Goal: Information Seeking & Learning: Learn about a topic

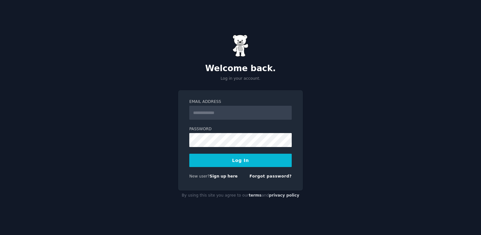
click at [240, 113] on input "Email Address" at bounding box center [240, 113] width 102 height 14
click at [231, 114] on input "**********" at bounding box center [240, 113] width 102 height 14
type input "*"
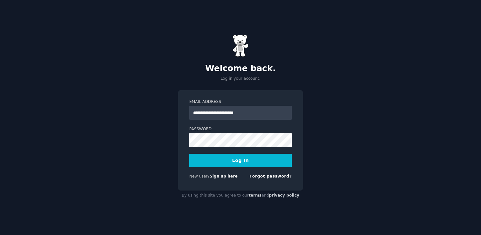
type input "**********"
click at [0, 235] on com-1password-button at bounding box center [0, 235] width 0 height 0
click at [272, 115] on input "**********" at bounding box center [240, 113] width 102 height 14
click at [0, 235] on com-1password-button at bounding box center [0, 235] width 0 height 0
click at [189, 154] on button "Log In" at bounding box center [240, 160] width 102 height 13
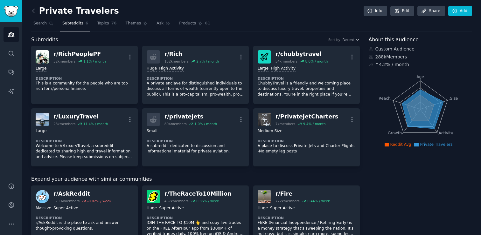
click at [279, 36] on div "Subreddits Sort by Recent" at bounding box center [195, 40] width 329 height 8
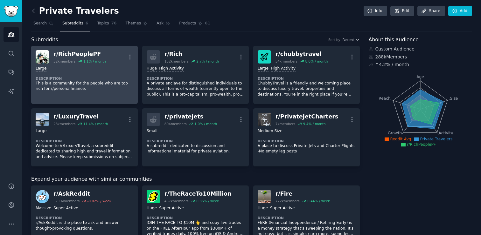
click at [87, 52] on div "r/ RichPeoplePF" at bounding box center [79, 54] width 52 height 8
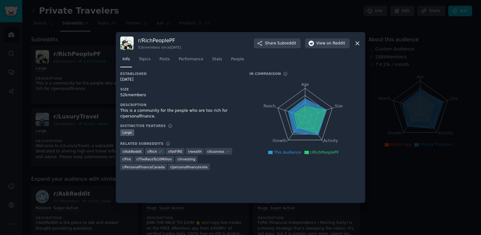
click at [101, 94] on div at bounding box center [240, 117] width 481 height 235
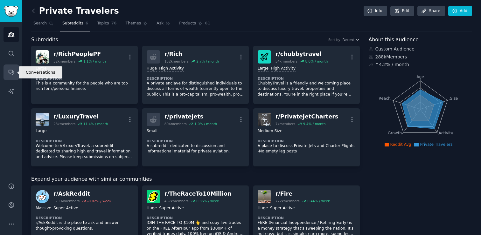
click at [14, 70] on icon "Sidebar" at bounding box center [11, 72] width 7 height 7
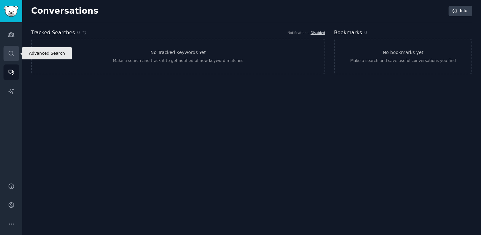
click at [14, 52] on icon "Sidebar" at bounding box center [11, 53] width 7 height 7
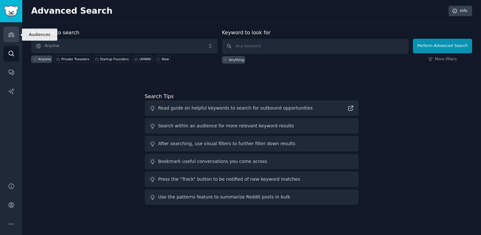
click at [10, 37] on icon "Sidebar" at bounding box center [11, 34] width 7 height 7
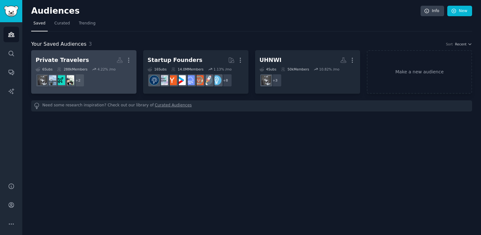
click at [87, 61] on h2 "Private Travelers More" at bounding box center [84, 60] width 96 height 11
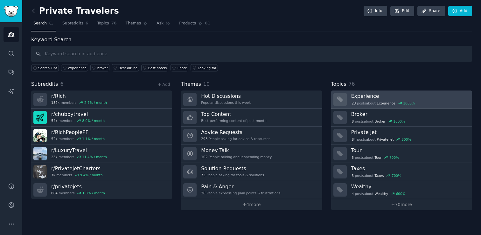
click at [385, 93] on h3 "Experience" at bounding box center [409, 96] width 116 height 7
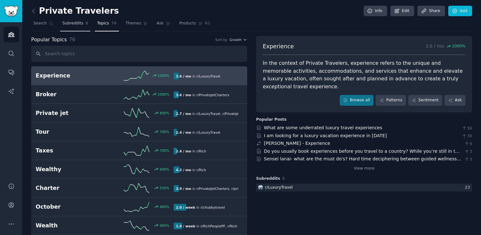
click at [67, 24] on span "Subreddits" at bounding box center [72, 24] width 21 height 6
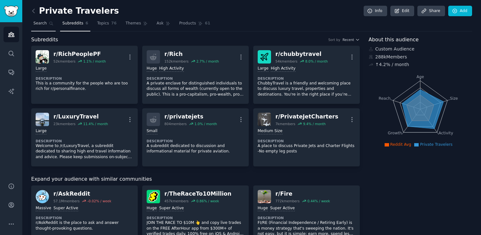
click at [38, 30] on link "Search" at bounding box center [43, 24] width 24 height 13
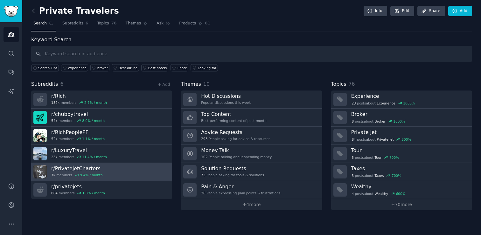
click at [95, 176] on div "9.4 % / month" at bounding box center [91, 175] width 23 height 4
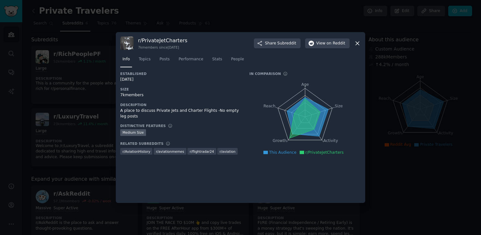
click at [358, 45] on icon at bounding box center [357, 43] width 7 height 7
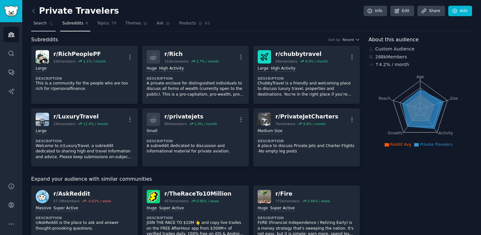
click at [41, 25] on span "Search" at bounding box center [39, 24] width 13 height 6
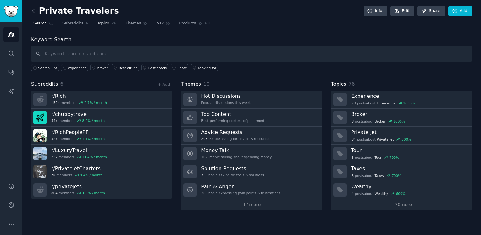
click at [111, 20] on link "Topics 76" at bounding box center [107, 24] width 24 height 13
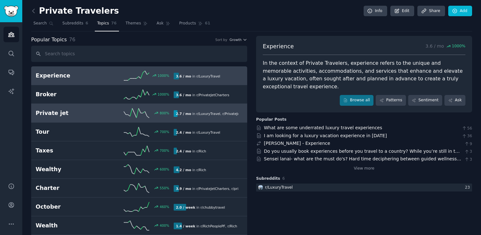
click at [80, 115] on h2 "Private jet" at bounding box center [70, 113] width 69 height 8
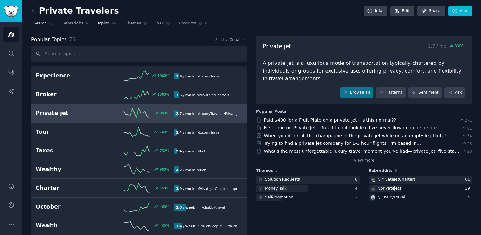
click at [40, 22] on span "Search" at bounding box center [39, 24] width 13 height 6
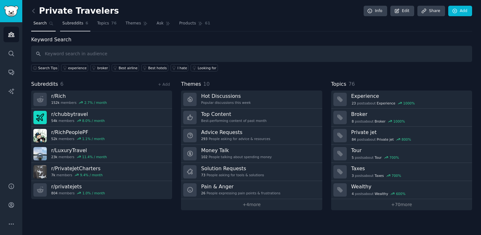
click at [76, 25] on span "Subreddits" at bounding box center [72, 24] width 21 height 6
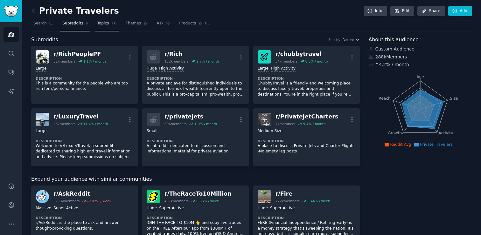
click at [104, 24] on span "Topics" at bounding box center [103, 24] width 12 height 6
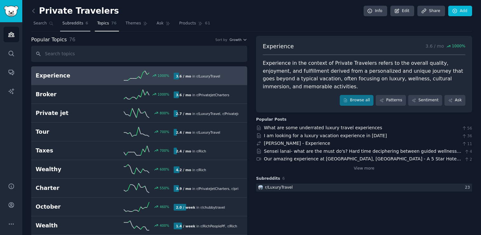
click at [83, 27] on link "Subreddits 6" at bounding box center [75, 24] width 30 height 13
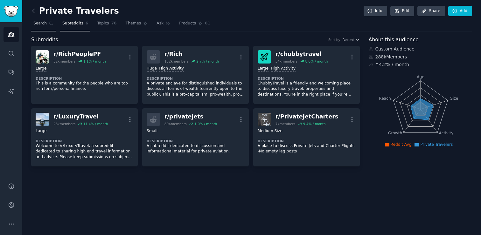
click at [43, 22] on span "Search" at bounding box center [39, 24] width 13 height 6
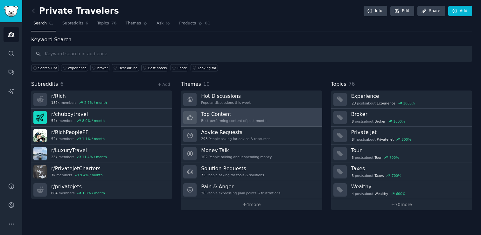
click at [241, 117] on h3 "Top Content" at bounding box center [234, 114] width 66 height 7
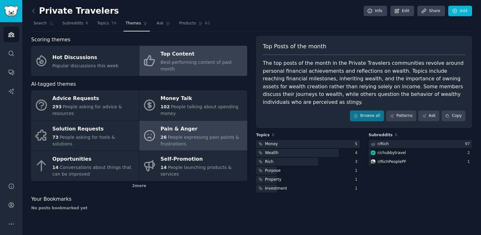
click at [172, 135] on span "People expressing pain points & frustrations" at bounding box center [200, 141] width 79 height 12
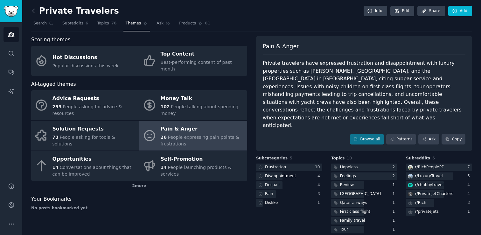
scroll to position [10, 0]
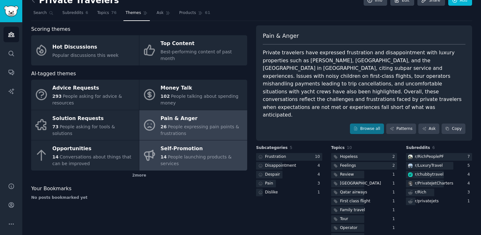
click at [196, 155] on span "People launching products & services" at bounding box center [196, 161] width 71 height 12
